Goal: Task Accomplishment & Management: Complete application form

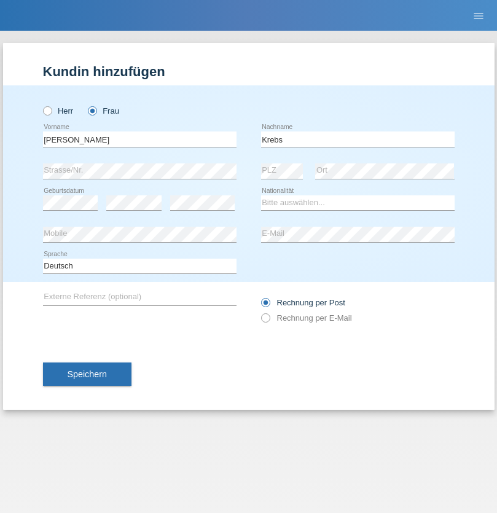
type input "Krebs"
select select "CH"
select select "en"
radio input "true"
click at [140, 139] on input "text" at bounding box center [140, 139] width 194 height 15
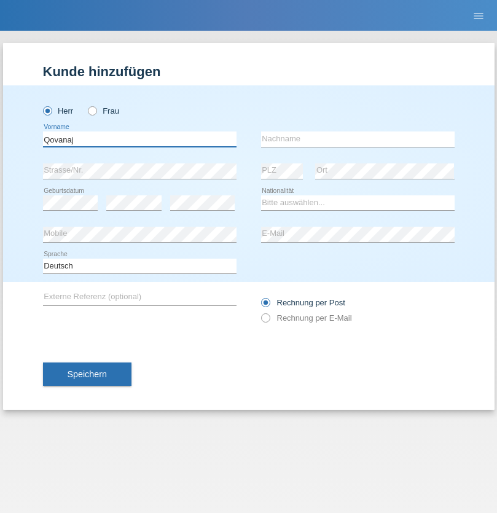
type input "Qovanaj"
click at [358, 139] on input "text" at bounding box center [358, 139] width 194 height 15
type input "Shaban"
select select "CH"
radio input "true"
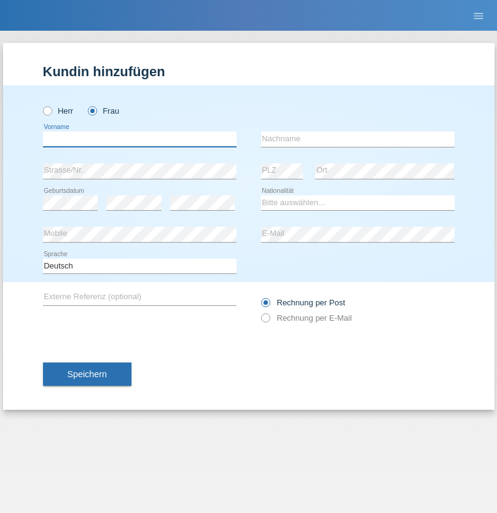
click at [140, 139] on input "text" at bounding box center [140, 139] width 194 height 15
type input "Jashari lmeri"
click at [358, 139] on input "text" at bounding box center [358, 139] width 194 height 15
type input "Rabije"
select select "CH"
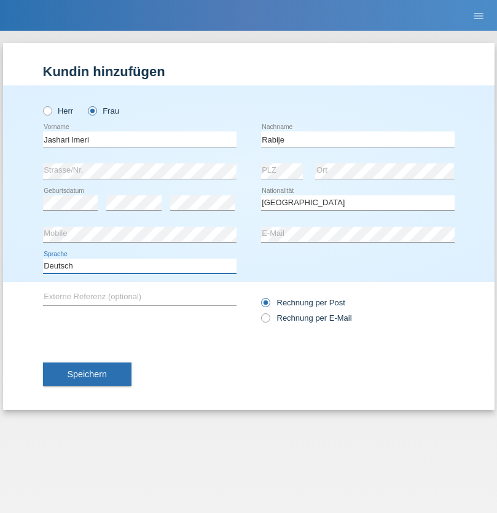
select select "en"
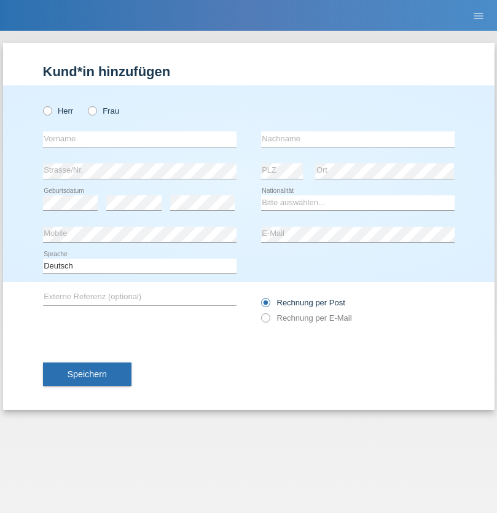
radio input "true"
click at [140, 139] on input "text" at bounding box center [140, 139] width 194 height 15
type input "firat"
click at [358, 139] on input "text" at bounding box center [358, 139] width 194 height 15
type input "kara"
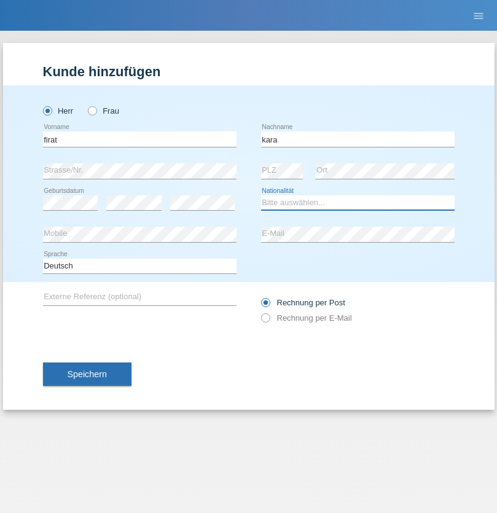
select select "CH"
radio input "true"
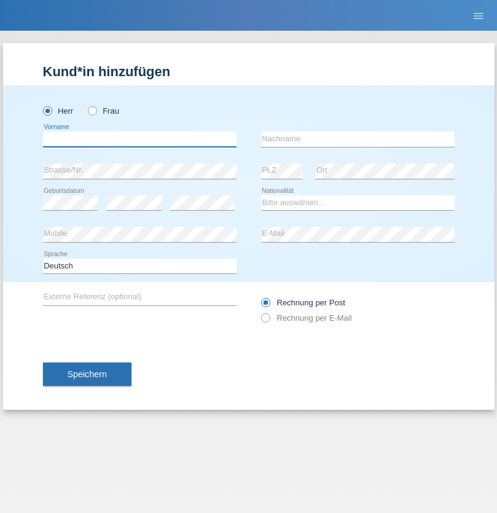
click at [140, 139] on input "text" at bounding box center [140, 139] width 194 height 15
type input "Gigov"
click at [358, 139] on input "text" at bounding box center [358, 139] width 194 height 15
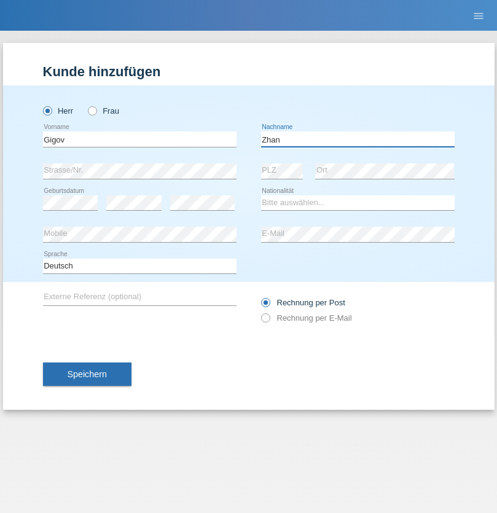
type input "Zhan"
select select "BG"
select select "C"
select select "23"
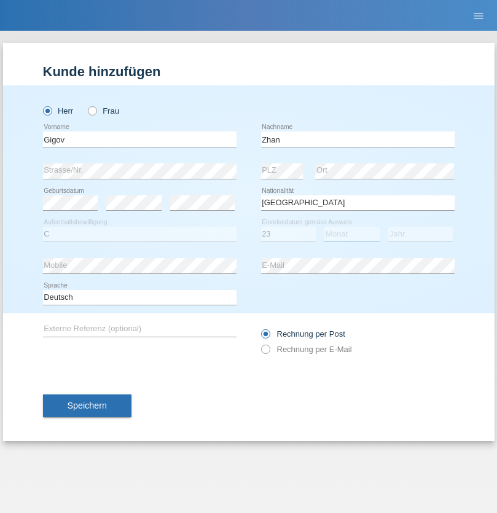
select select "10"
select select "2021"
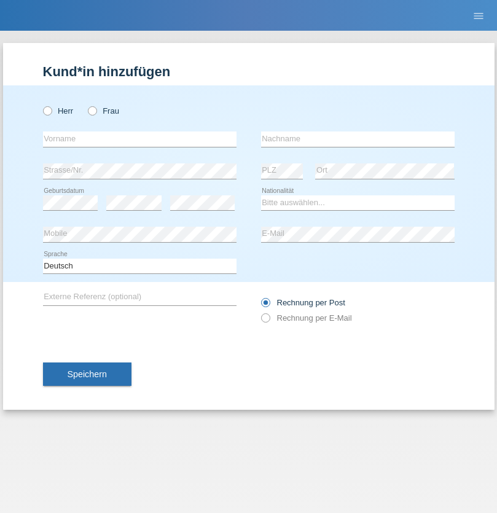
radio input "true"
click at [140, 139] on input "text" at bounding box center [140, 139] width 194 height 15
type input "Amand"
click at [358, 139] on input "text" at bounding box center [358, 139] width 194 height 15
type input "Pires"
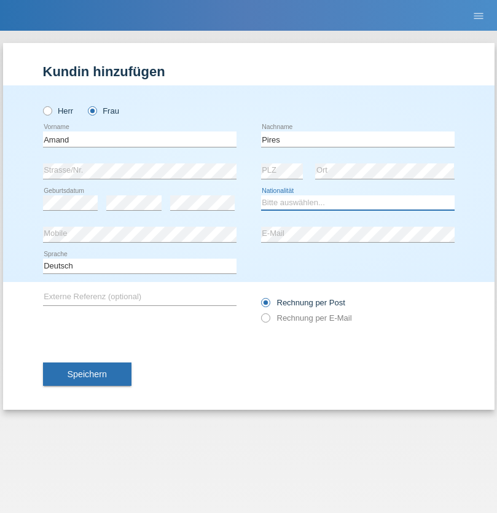
select select "CH"
radio input "true"
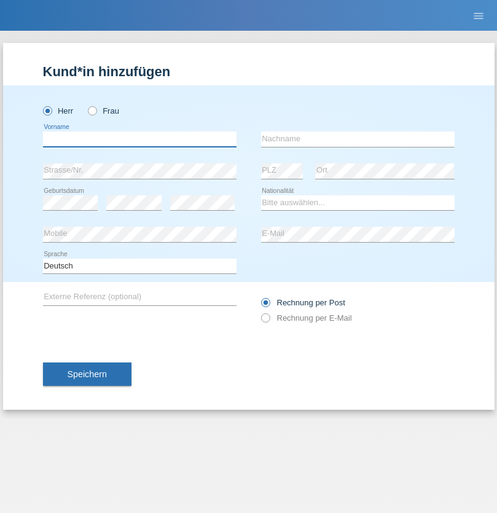
click at [140, 139] on input "text" at bounding box center [140, 139] width 194 height 15
type input "Anwar"
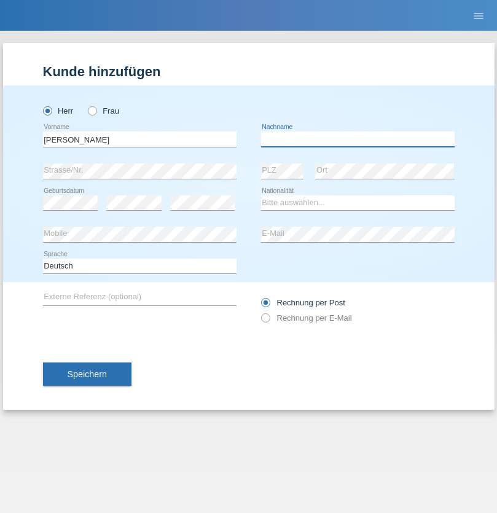
click at [358, 139] on input "text" at bounding box center [358, 139] width 194 height 15
type input "Saidi"
select select "CH"
radio input "true"
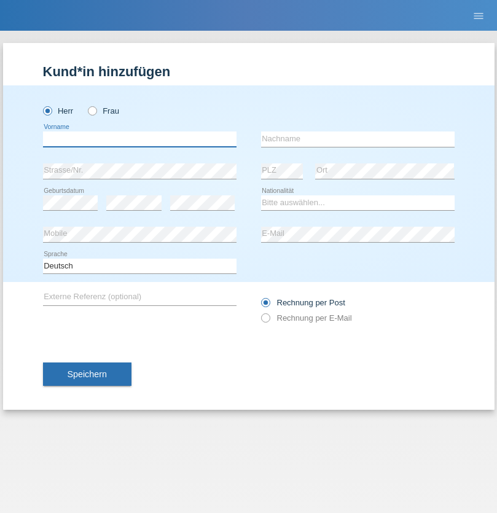
click at [140, 139] on input "text" at bounding box center [140, 139] width 194 height 15
type input "Matusa"
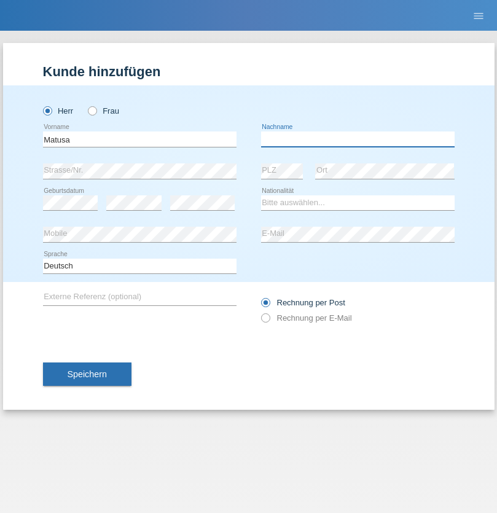
click at [358, 139] on input "text" at bounding box center [358, 139] width 194 height 15
type input "[PERSON_NAME]"
select select "OM"
select select "C"
select select "01"
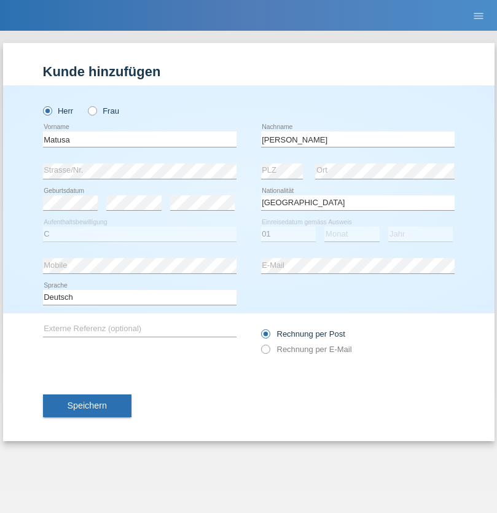
select select "06"
select select "2016"
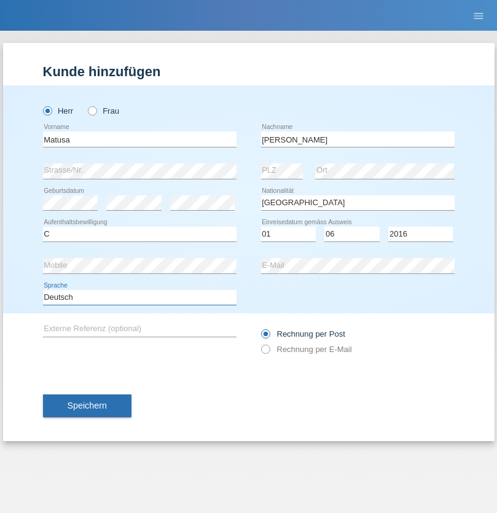
select select "en"
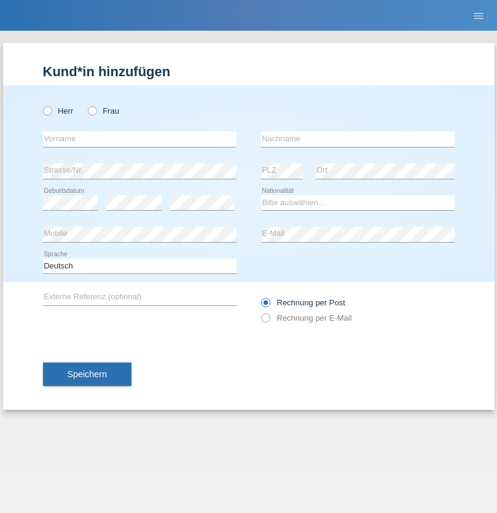
radio input "true"
click at [140, 139] on input "text" at bounding box center [140, 139] width 194 height 15
type input "Edinson Maurício"
click at [358, 139] on input "text" at bounding box center [358, 139] width 194 height 15
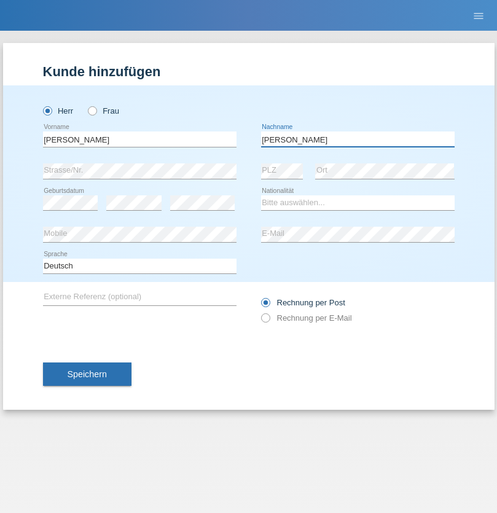
type input "Branquinho Alexander"
select select "PT"
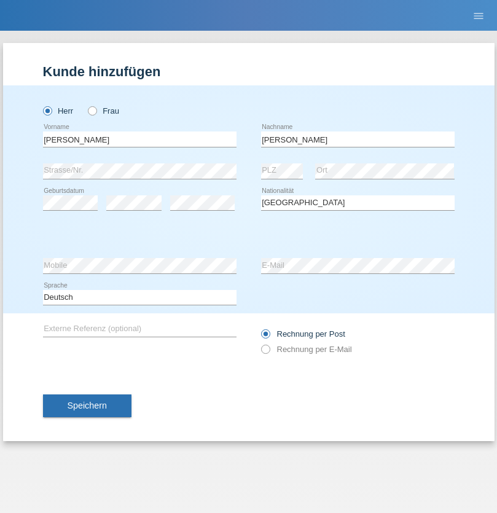
select select "C"
select select "23"
select select "08"
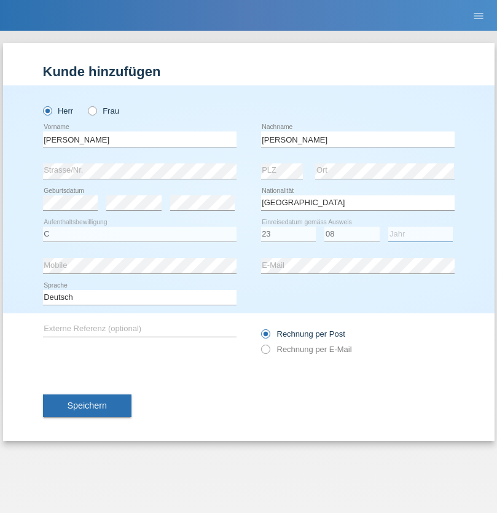
select select "2021"
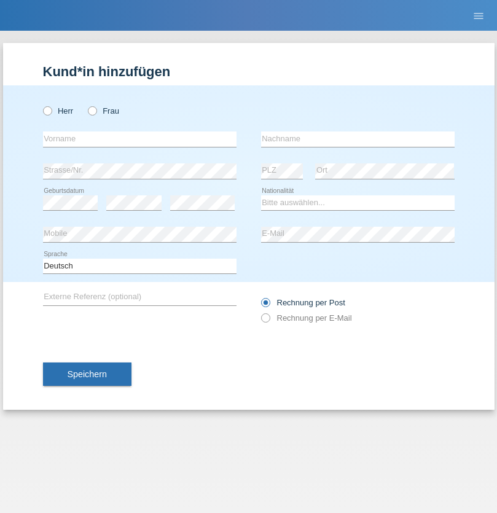
radio input "true"
click at [140, 139] on input "text" at bounding box center [140, 139] width 194 height 15
type input "Luca"
click at [358, 139] on input "text" at bounding box center [358, 139] width 194 height 15
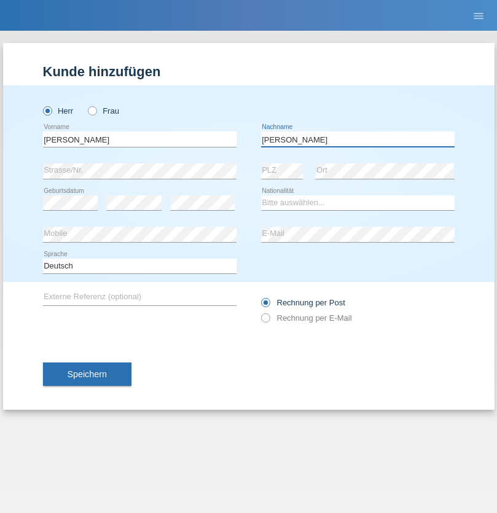
type input "Meier"
select select "CH"
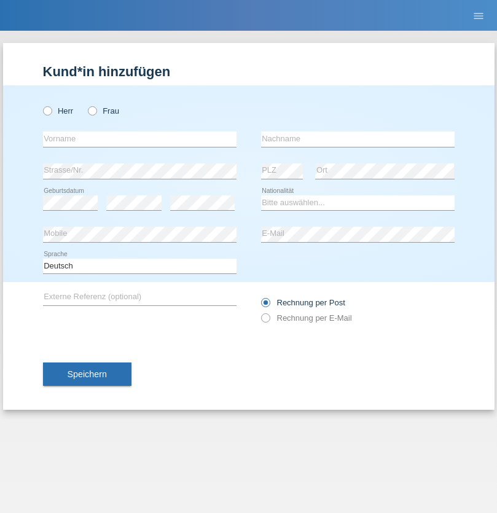
radio input "true"
click at [140, 139] on input "text" at bounding box center [140, 139] width 194 height 15
type input "Szilvia"
click at [358, 139] on input "text" at bounding box center [358, 139] width 194 height 15
type input "Olakh"
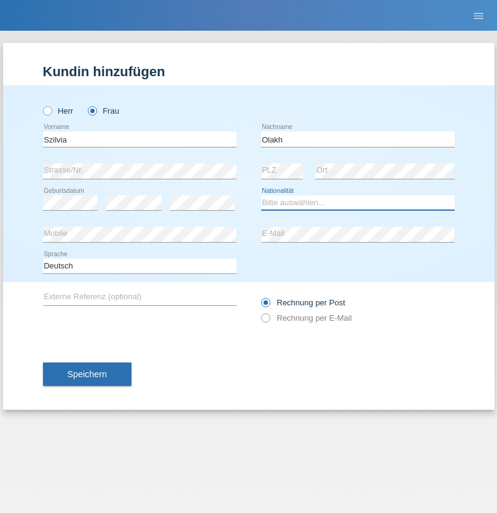
select select "UA"
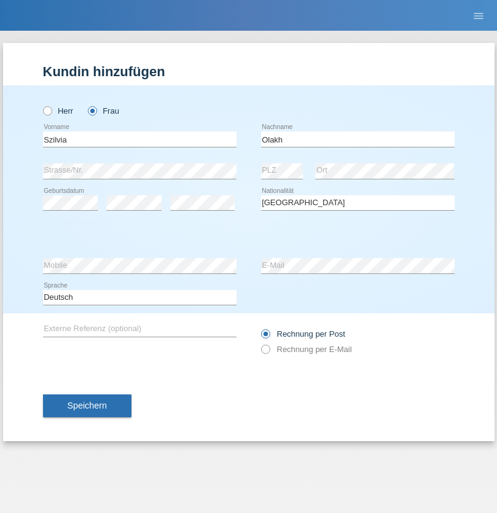
select select "C"
select select "14"
select select "09"
select select "2021"
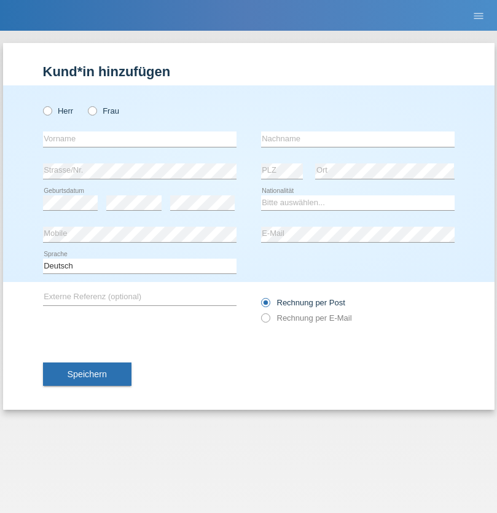
radio input "true"
click at [140, 139] on input "text" at bounding box center [140, 139] width 194 height 15
type input "Asrit"
click at [358, 139] on input "text" at bounding box center [358, 139] width 194 height 15
type input "Kupa"
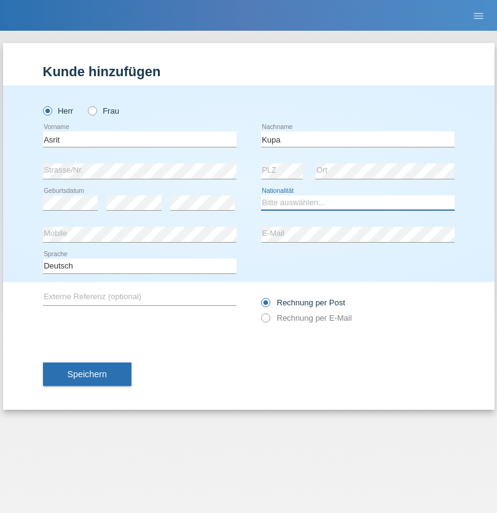
select select "MK"
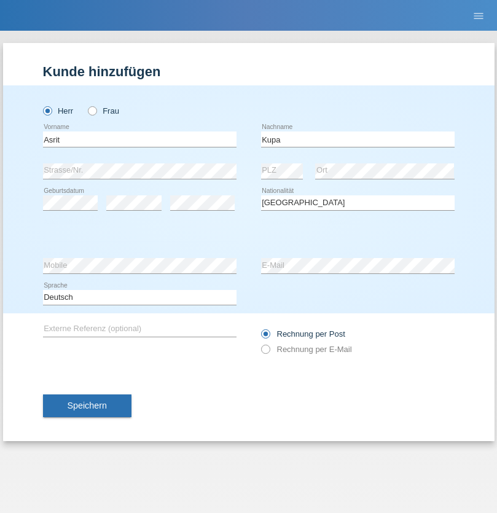
select select "C"
select select "27"
select select "05"
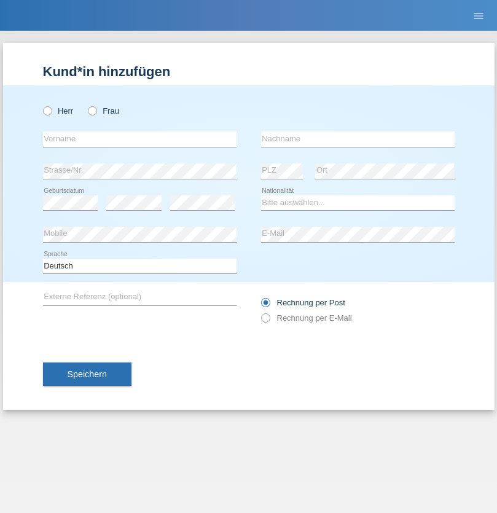
radio input "true"
click at [140, 139] on input "text" at bounding box center [140, 139] width 194 height 15
type input "Ibrahim"
click at [358, 139] on input "text" at bounding box center [358, 139] width 194 height 15
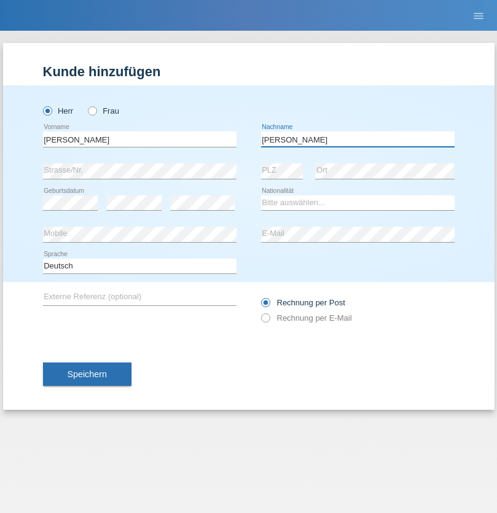
type input "Abbas"
select select "SY"
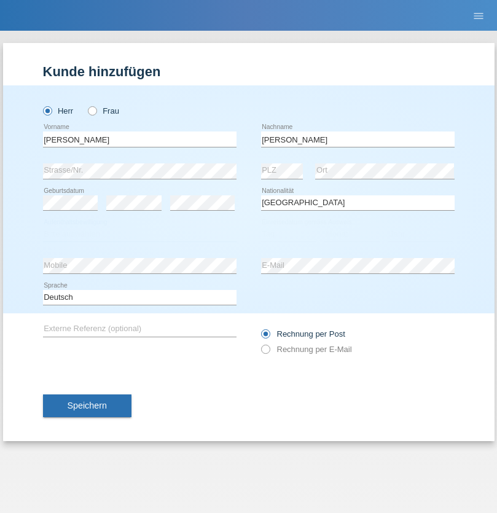
select select "C"
select select "14"
select select "09"
select select "2021"
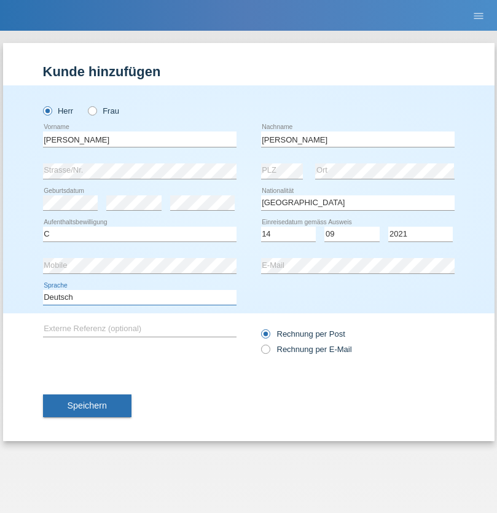
select select "en"
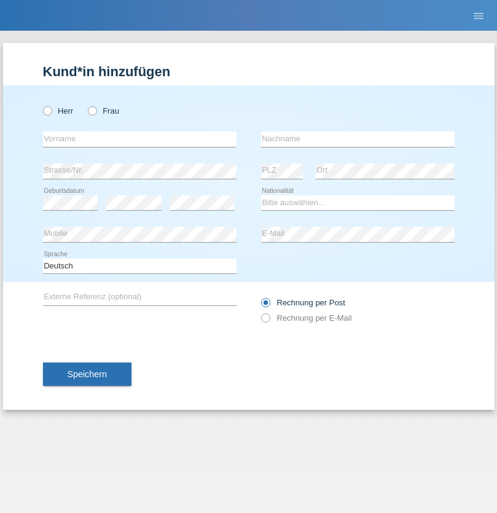
radio input "true"
select select "CH"
radio input "true"
click at [140, 139] on input "text" at bounding box center [140, 139] width 194 height 15
type input "[PERSON_NAME]"
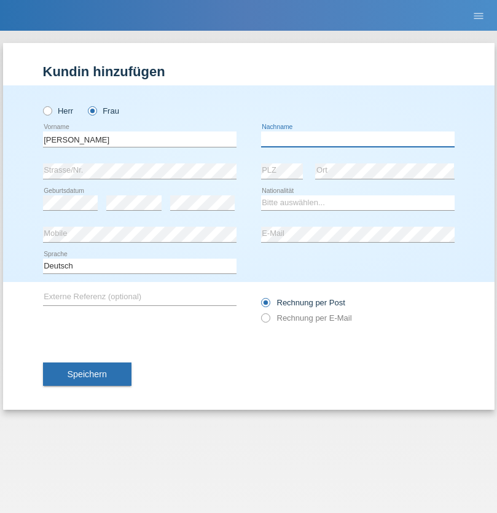
click at [358, 139] on input "text" at bounding box center [358, 139] width 194 height 15
type input "Bacic"
select select "CH"
